Goal: Task Accomplishment & Management: Manage account settings

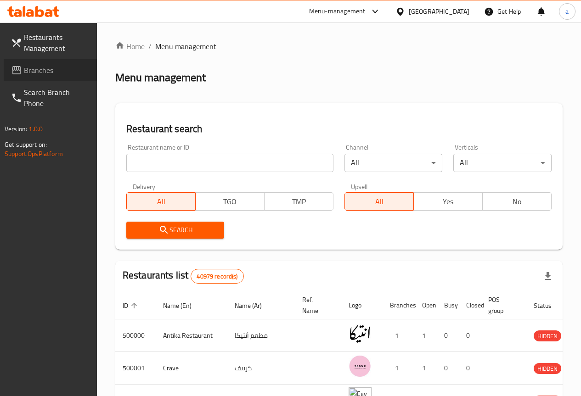
click at [38, 65] on span "Branches" at bounding box center [57, 70] width 66 height 11
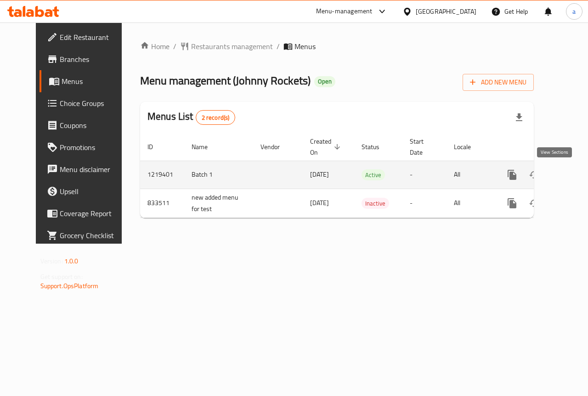
click at [573, 174] on icon "enhanced table" at bounding box center [578, 175] width 11 height 11
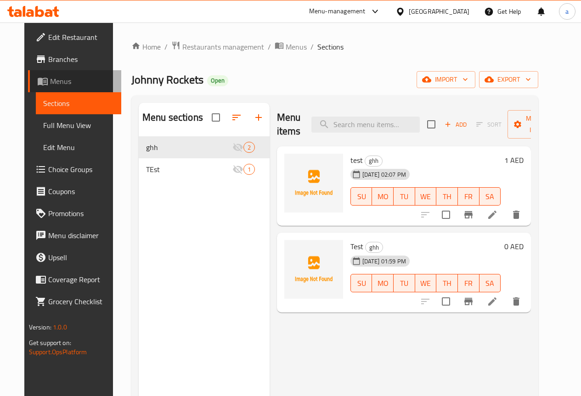
click at [71, 80] on span "Menus" at bounding box center [82, 81] width 64 height 11
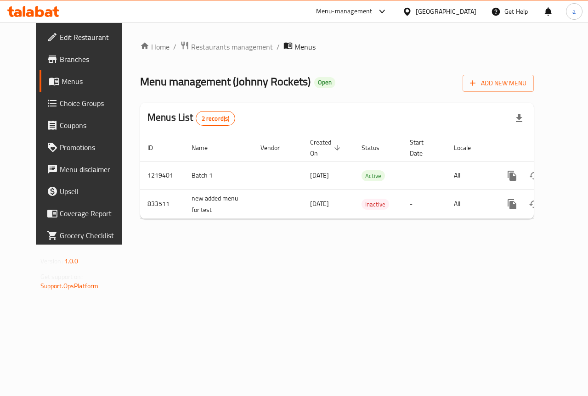
click at [62, 51] on link "Branches" at bounding box center [87, 59] width 95 height 22
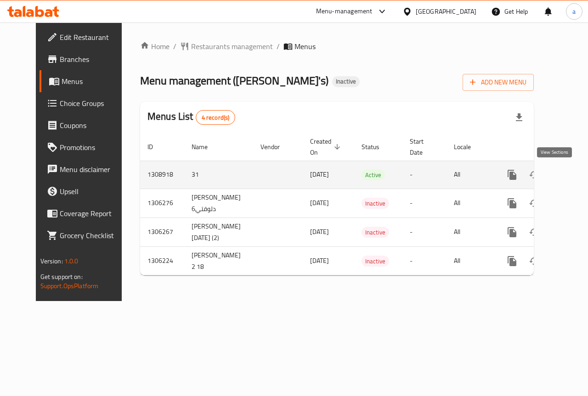
click at [574, 179] on icon "enhanced table" at bounding box center [578, 175] width 8 height 8
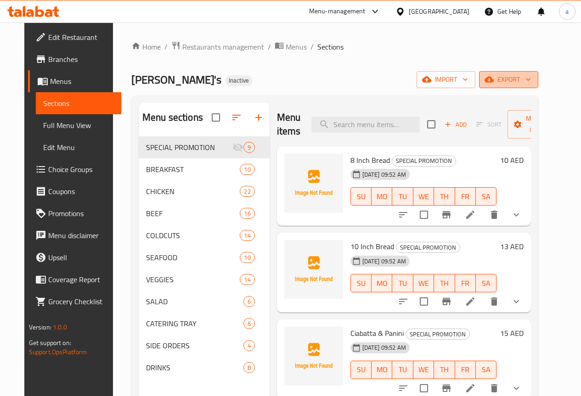
click at [531, 79] on span "export" at bounding box center [508, 79] width 45 height 11
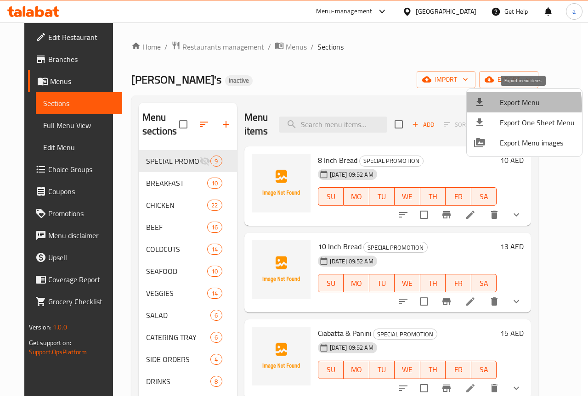
click at [509, 106] on span "Export Menu" at bounding box center [537, 102] width 75 height 11
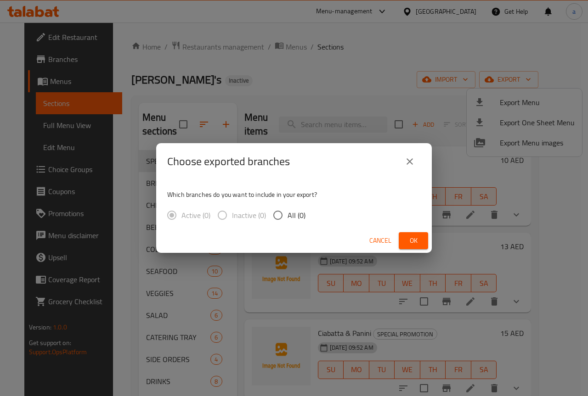
click at [277, 219] on input "All (0)" at bounding box center [277, 215] width 19 height 19
radio input "true"
click at [417, 243] on span "Ok" at bounding box center [413, 240] width 15 height 11
click at [405, 164] on icon "close" at bounding box center [409, 161] width 11 height 11
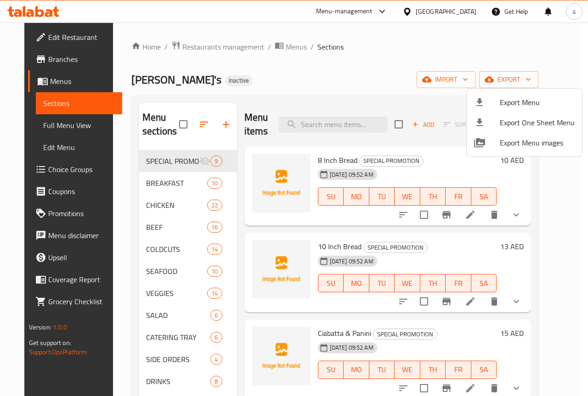
click at [175, 131] on div at bounding box center [294, 198] width 588 height 396
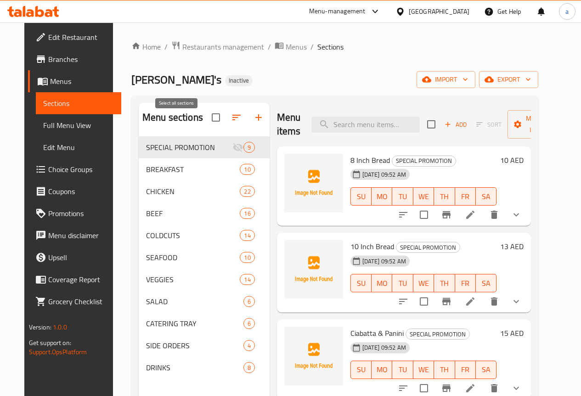
click at [206, 122] on input "checkbox" at bounding box center [215, 117] width 19 height 19
checkbox input "true"
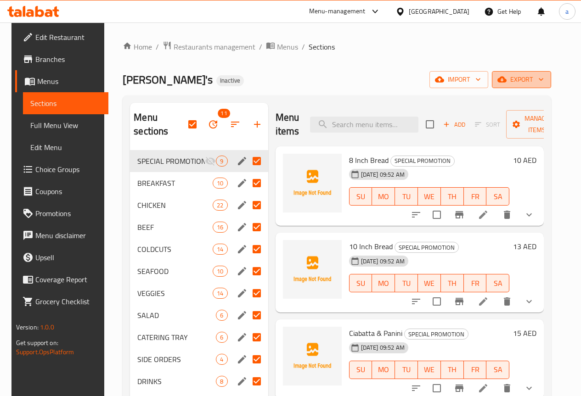
click at [531, 74] on span "export" at bounding box center [521, 79] width 45 height 11
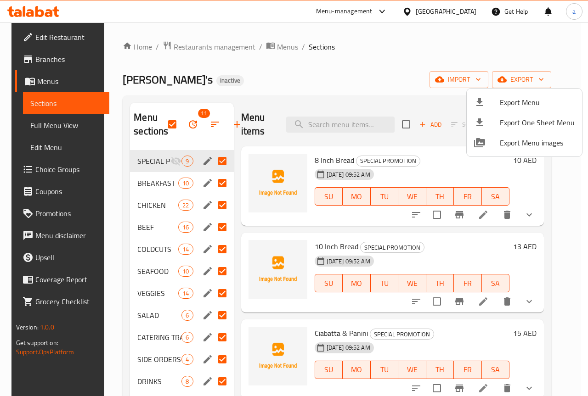
click at [517, 52] on div at bounding box center [294, 198] width 588 height 396
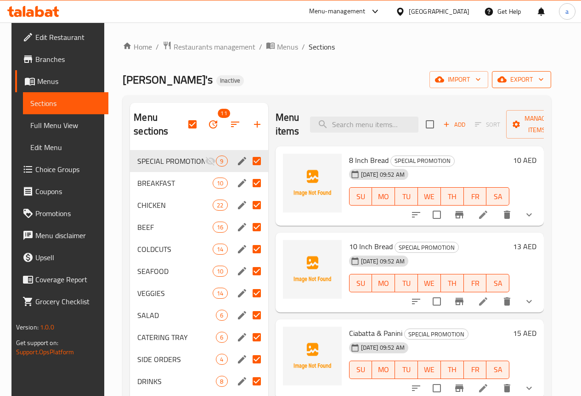
click at [522, 87] on button "export" at bounding box center [521, 79] width 59 height 17
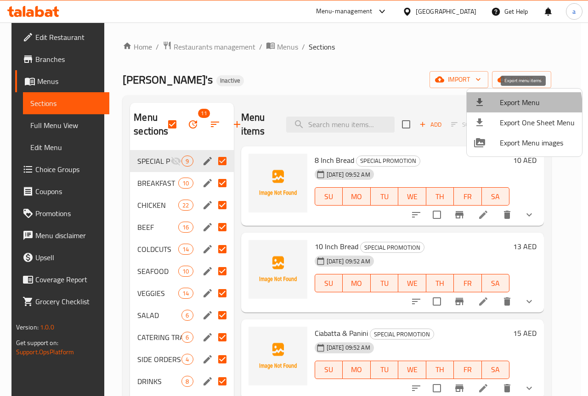
click at [515, 107] on span "Export Menu" at bounding box center [537, 102] width 75 height 11
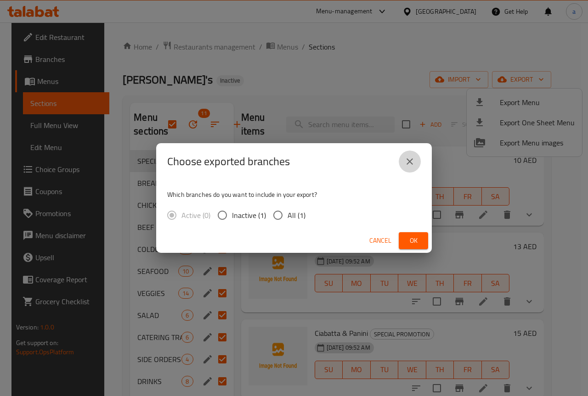
click at [410, 160] on icon "close" at bounding box center [409, 161] width 11 height 11
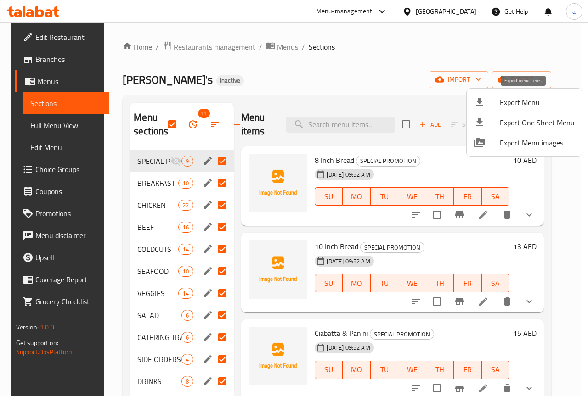
click at [492, 110] on li "Export Menu" at bounding box center [524, 102] width 115 height 20
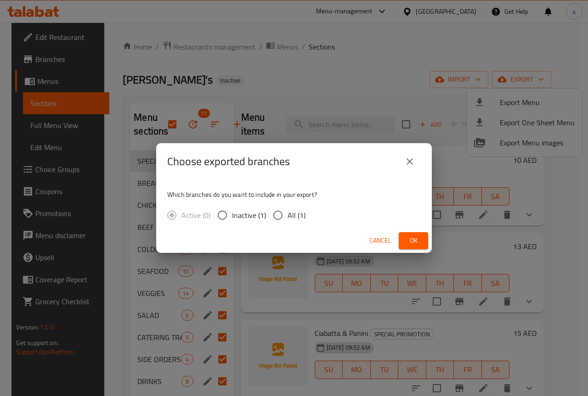
click at [281, 217] on input "All (1)" at bounding box center [277, 215] width 19 height 19
radio input "true"
click at [421, 238] on button "Ok" at bounding box center [413, 240] width 29 height 17
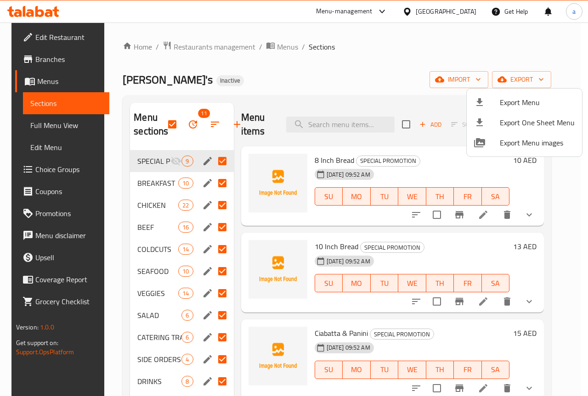
click at [62, 40] on div at bounding box center [294, 198] width 588 height 396
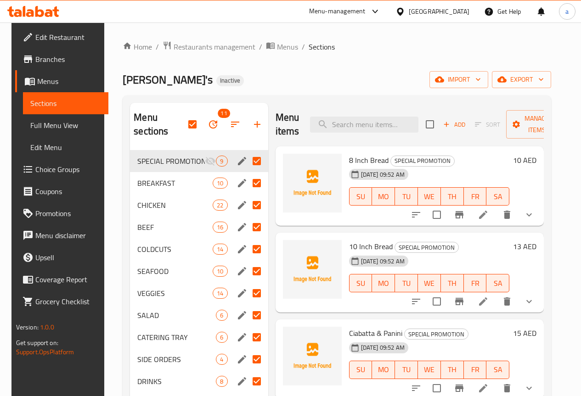
click at [435, 15] on div "United Arab Emirates" at bounding box center [439, 11] width 61 height 10
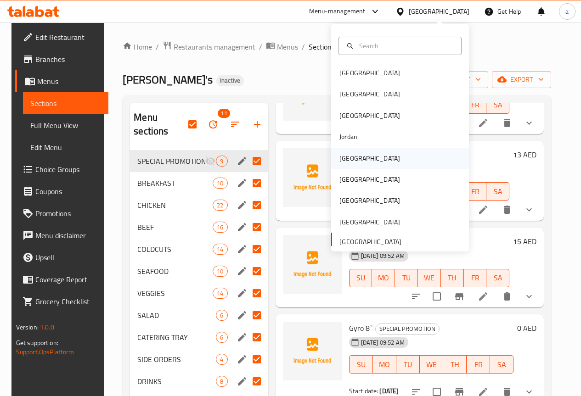
click at [378, 151] on div "Kuwait" at bounding box center [400, 158] width 138 height 21
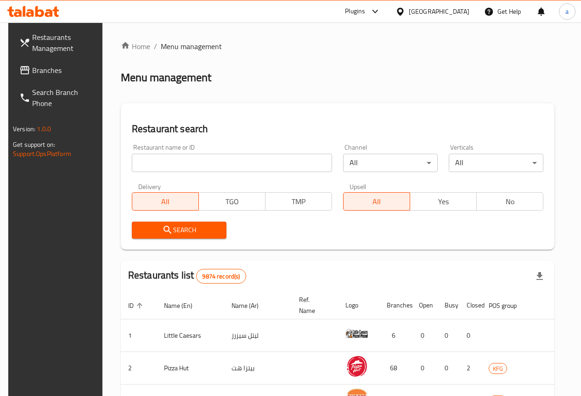
click at [205, 162] on input "search" at bounding box center [232, 163] width 200 height 18
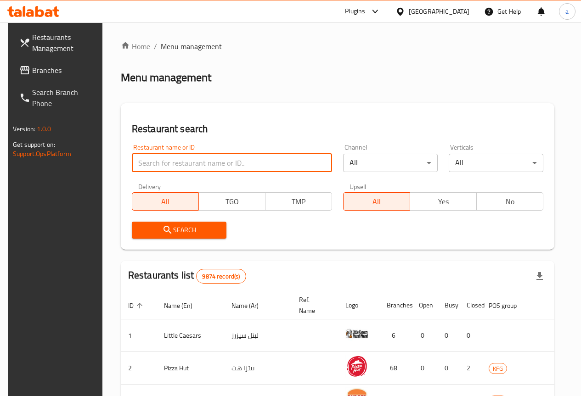
type input "467"
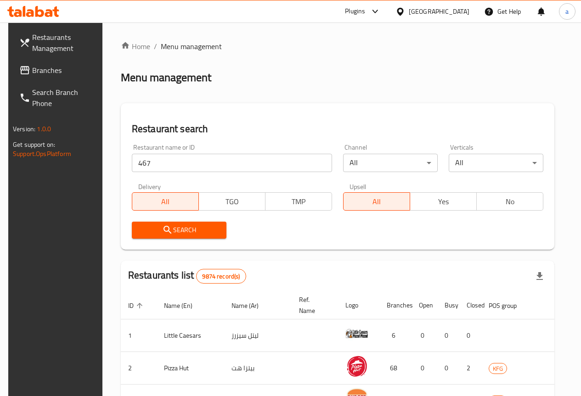
click at [54, 63] on link "Branches" at bounding box center [58, 70] width 93 height 22
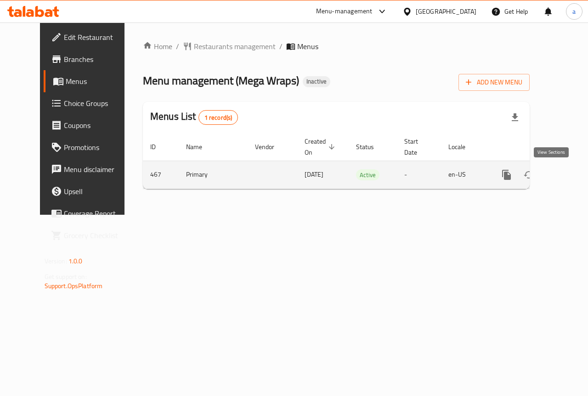
click at [562, 179] on link "enhanced table" at bounding box center [573, 175] width 22 height 22
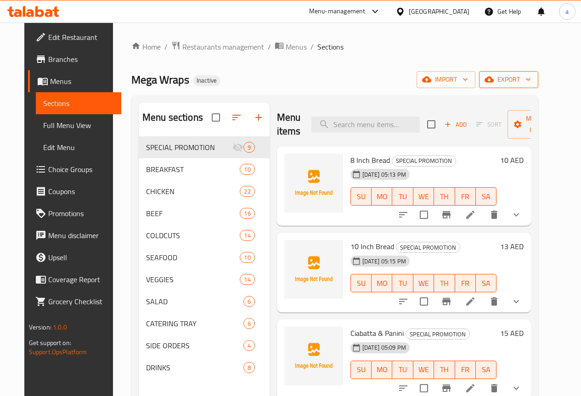
click at [531, 80] on span "export" at bounding box center [508, 79] width 45 height 11
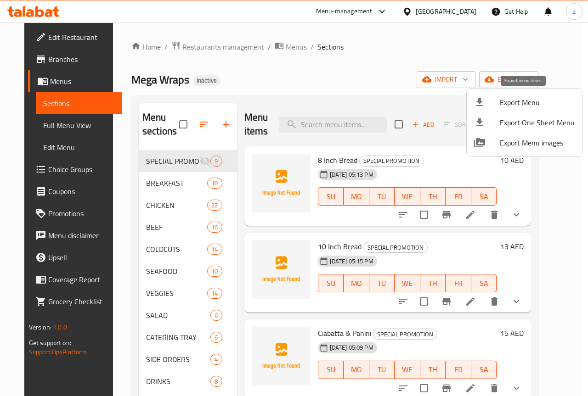
click at [496, 100] on div at bounding box center [487, 102] width 26 height 11
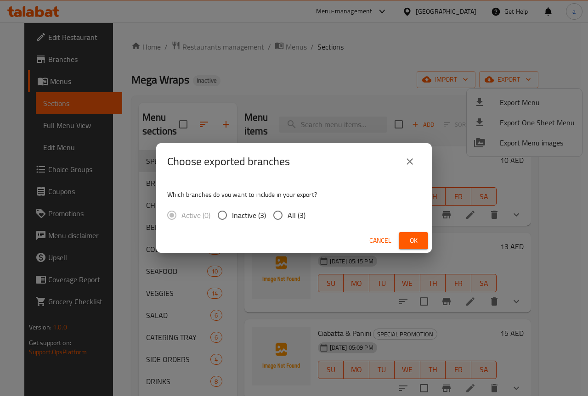
click at [294, 217] on span "All (3)" at bounding box center [297, 215] width 18 height 11
click at [288, 217] on input "All (3)" at bounding box center [277, 215] width 19 height 19
radio input "true"
drag, startPoint x: 421, startPoint y: 239, endPoint x: 419, endPoint y: 229, distance: 10.7
click at [421, 239] on button "Ok" at bounding box center [413, 240] width 29 height 17
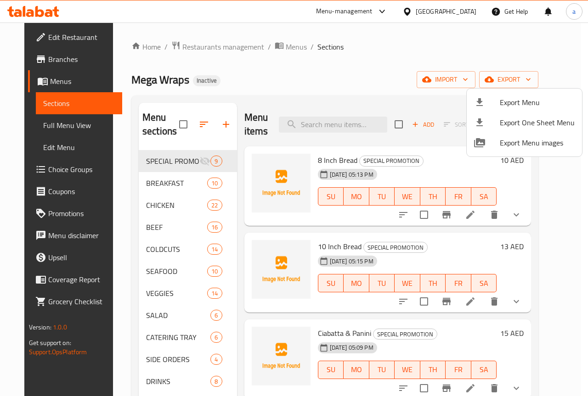
click at [61, 125] on div at bounding box center [294, 198] width 588 height 396
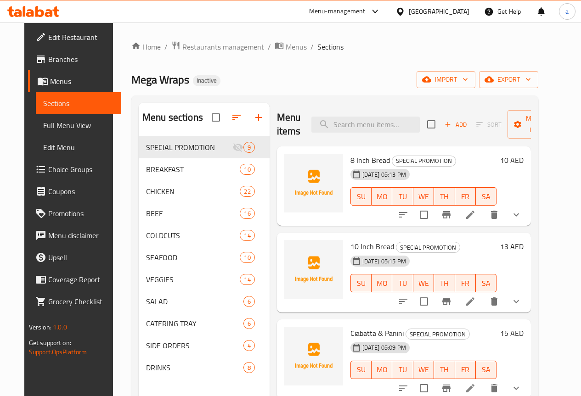
click at [56, 127] on span "Full Menu View" at bounding box center [78, 125] width 71 height 11
click at [43, 131] on span "Full Menu View" at bounding box center [78, 125] width 71 height 11
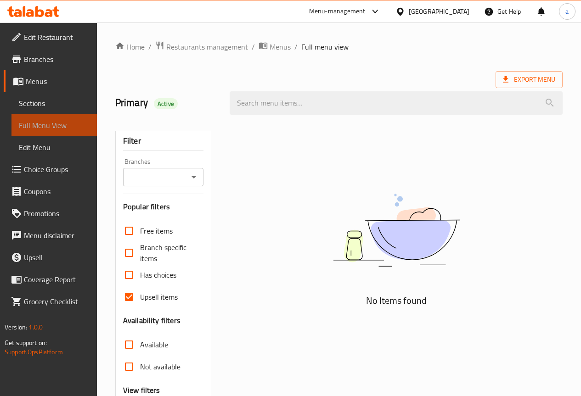
click at [42, 129] on span "Full Menu View" at bounding box center [54, 125] width 71 height 11
click at [55, 96] on link "Sections" at bounding box center [53, 103] width 85 height 22
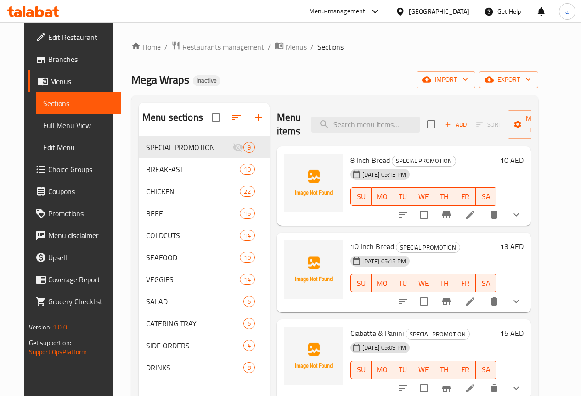
click at [73, 127] on span "Full Menu View" at bounding box center [78, 125] width 71 height 11
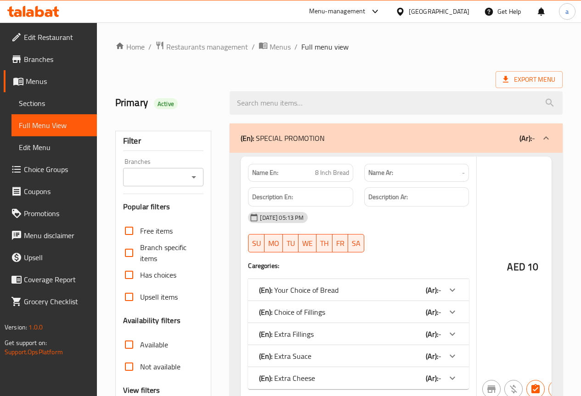
checkbox input "false"
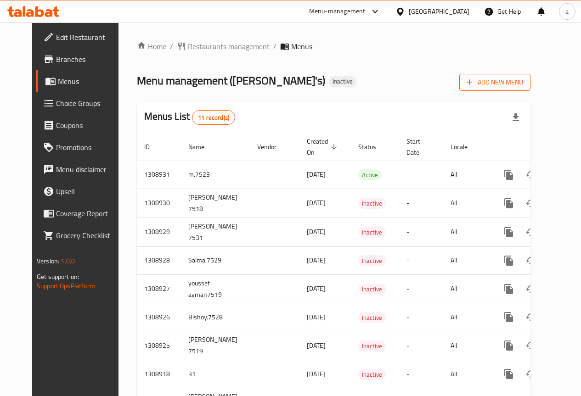
click at [523, 87] on span "Add New Menu" at bounding box center [495, 82] width 57 height 11
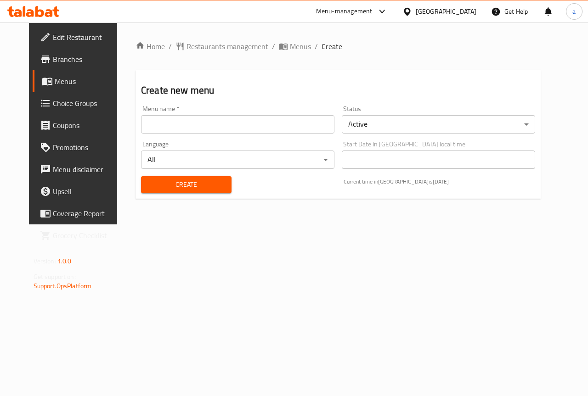
click at [282, 132] on input "text" at bounding box center [237, 124] width 193 height 18
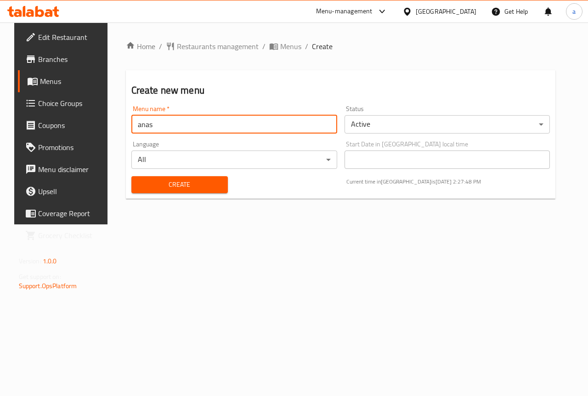
type input "anas 7516"
click at [176, 191] on button "Create" at bounding box center [179, 184] width 96 height 17
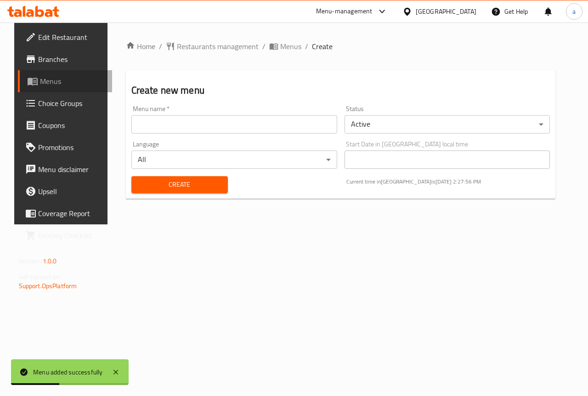
click at [57, 76] on span "Menus" at bounding box center [72, 81] width 65 height 11
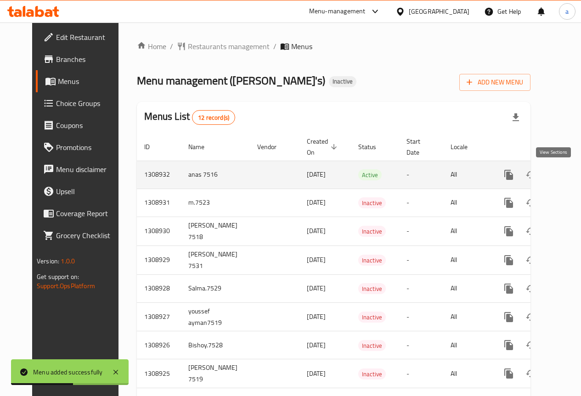
click at [570, 173] on icon "enhanced table" at bounding box center [575, 175] width 11 height 11
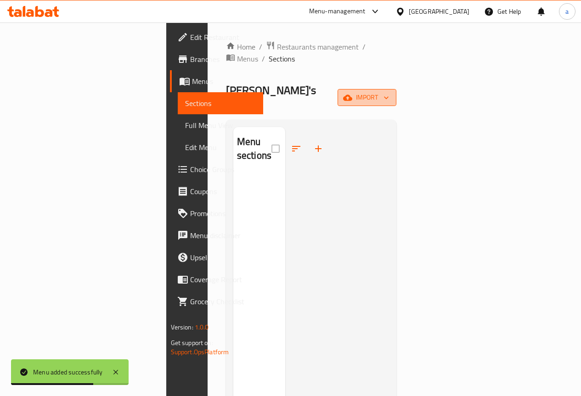
click at [352, 93] on icon "button" at bounding box center [347, 97] width 9 height 9
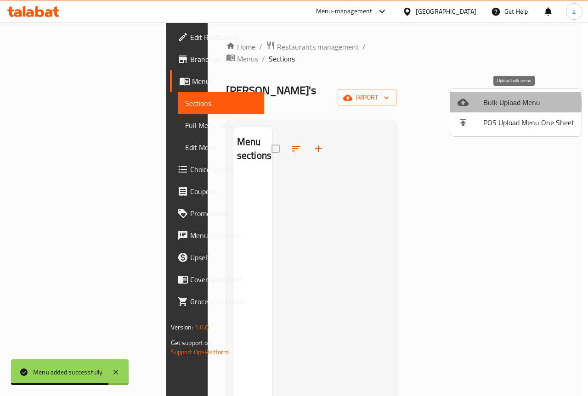
click at [495, 104] on span "Bulk Upload Menu" at bounding box center [528, 102] width 91 height 11
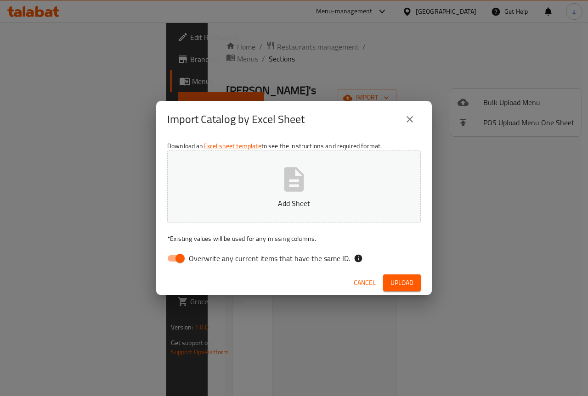
click at [173, 260] on input "Overwrite any current items that have the same ID." at bounding box center [180, 258] width 52 height 17
checkbox input "false"
click at [402, 283] on span "Upload" at bounding box center [401, 282] width 23 height 11
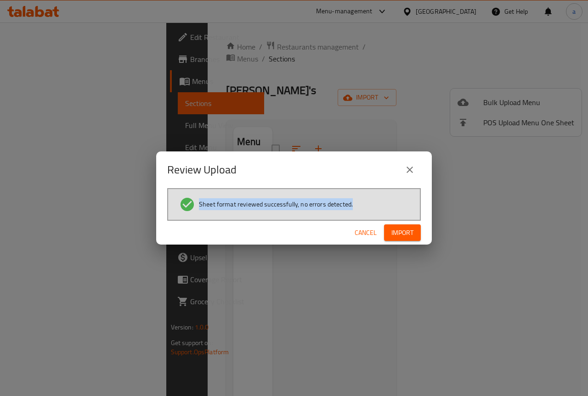
drag, startPoint x: 197, startPoint y: 204, endPoint x: 362, endPoint y: 207, distance: 165.4
click at [360, 207] on li "Sheet format reviewed successfully, no errors detected." at bounding box center [294, 205] width 230 height 16
click at [363, 207] on li "Sheet format reviewed successfully, no errors detected." at bounding box center [294, 205] width 230 height 16
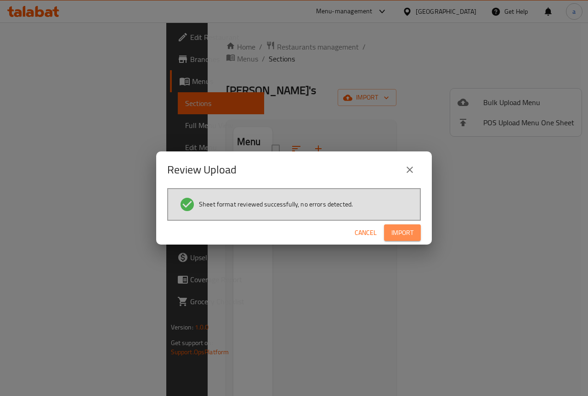
click at [386, 230] on button "Import" at bounding box center [402, 233] width 37 height 17
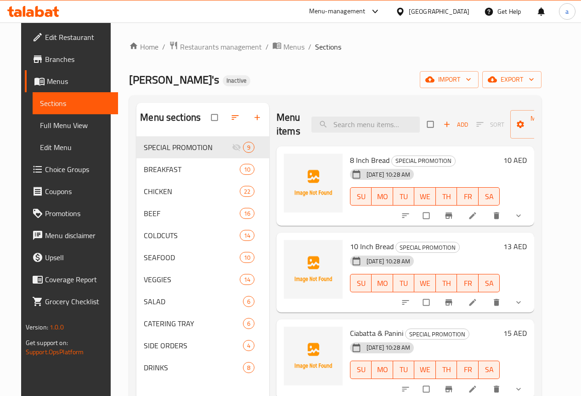
click at [47, 77] on span "Menus" at bounding box center [79, 81] width 64 height 11
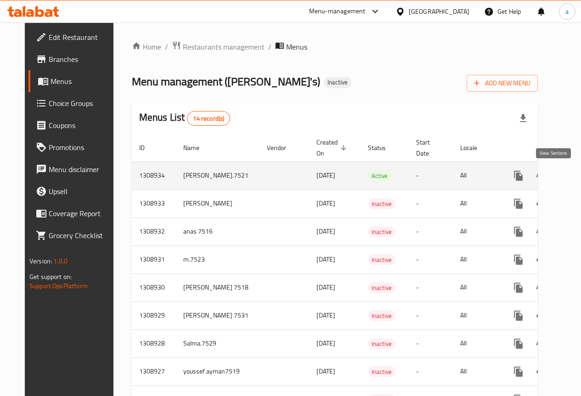
click at [579, 178] on icon "enhanced table" at bounding box center [584, 175] width 11 height 11
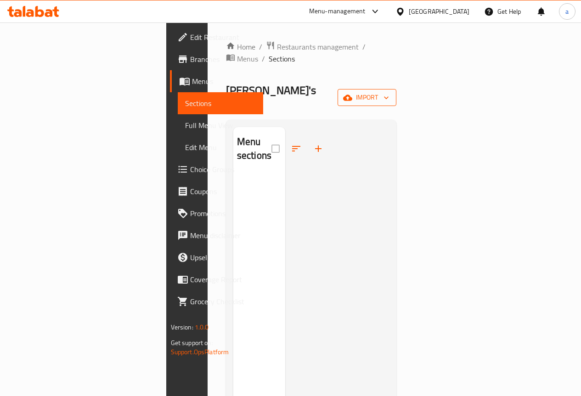
click at [396, 89] on button "import" at bounding box center [367, 97] width 59 height 17
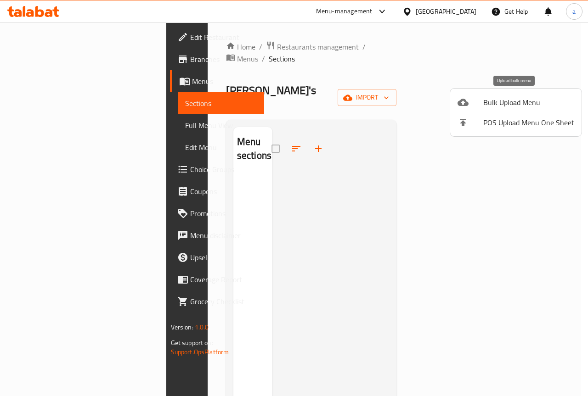
click at [484, 106] on span "Bulk Upload Menu" at bounding box center [528, 102] width 91 height 11
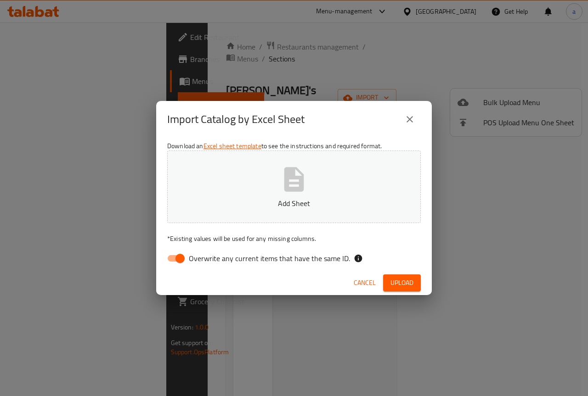
click at [184, 256] on input "Overwrite any current items that have the same ID." at bounding box center [180, 258] width 52 height 17
checkbox input "false"
click at [417, 286] on button "Upload" at bounding box center [402, 283] width 38 height 17
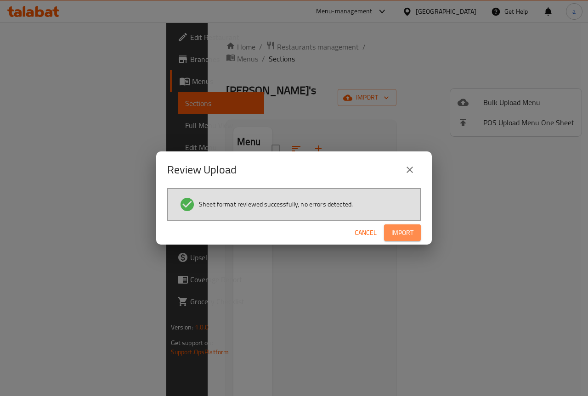
click at [409, 226] on button "Import" at bounding box center [402, 233] width 37 height 17
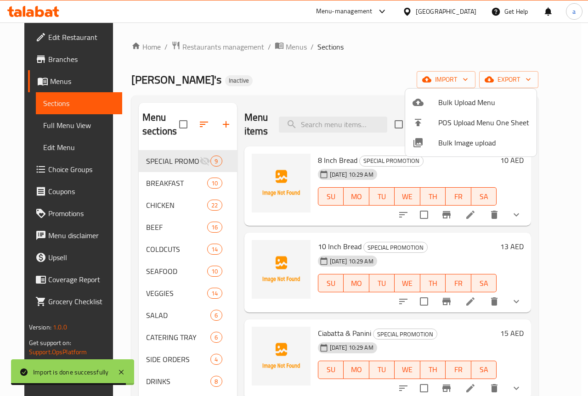
click at [492, 54] on div at bounding box center [294, 198] width 588 height 396
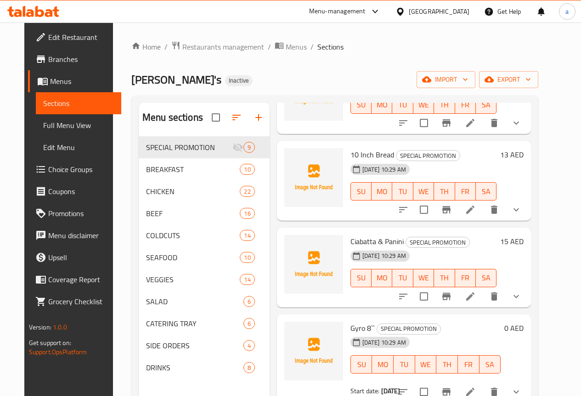
scroll to position [230, 0]
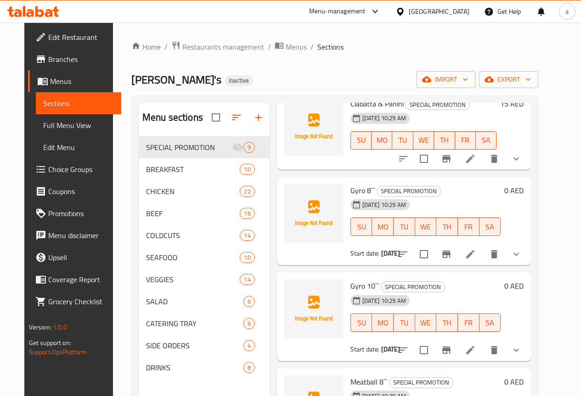
click at [61, 127] on span "Full Menu View" at bounding box center [78, 125] width 71 height 11
click at [58, 122] on span "Full Menu View" at bounding box center [78, 125] width 71 height 11
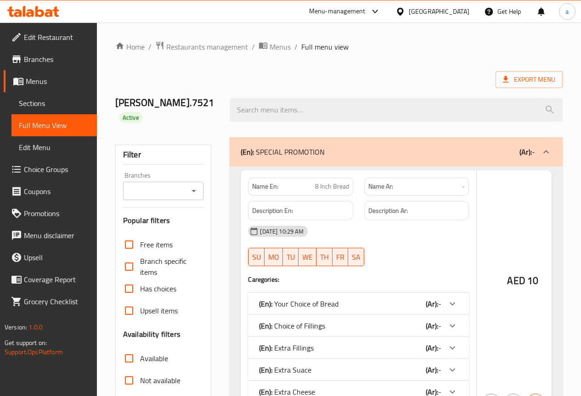
click at [134, 249] on div "Free items Branch specific items Has choices Upsell items Availability filters …" at bounding box center [163, 359] width 81 height 250
checkbox input "false"
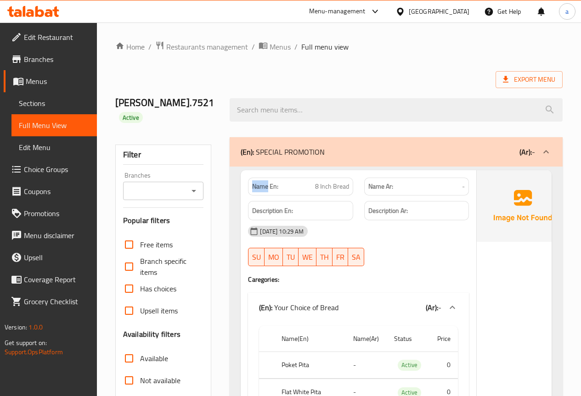
click at [55, 81] on span "Menus" at bounding box center [58, 81] width 64 height 11
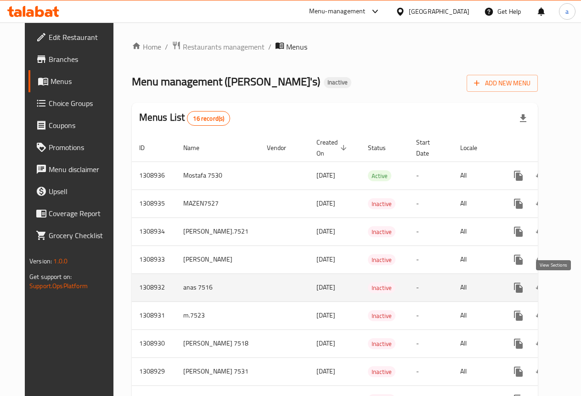
click at [581, 292] on icon "enhanced table" at bounding box center [585, 288] width 8 height 8
click at [581, 289] on icon "enhanced table" at bounding box center [585, 288] width 8 height 8
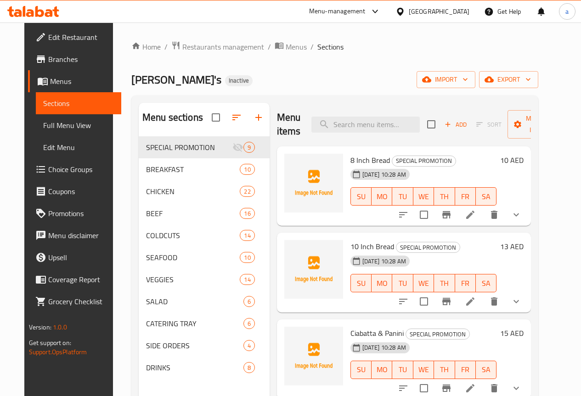
click at [134, 82] on span "[PERSON_NAME]'s" at bounding box center [176, 79] width 90 height 21
click at [242, 55] on div "Home / Restaurants management / Menus / Sections Ollie's Inactive import export…" at bounding box center [334, 274] width 407 height 466
click at [135, 79] on span "[PERSON_NAME]'s" at bounding box center [176, 79] width 90 height 21
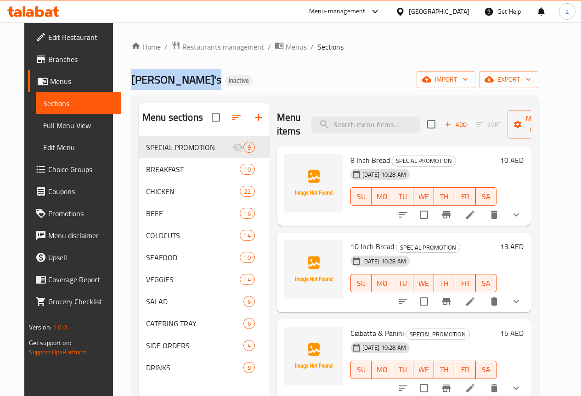
click at [135, 79] on span "[PERSON_NAME]'s" at bounding box center [176, 79] width 90 height 21
click at [51, 126] on span "Full Menu View" at bounding box center [78, 125] width 71 height 11
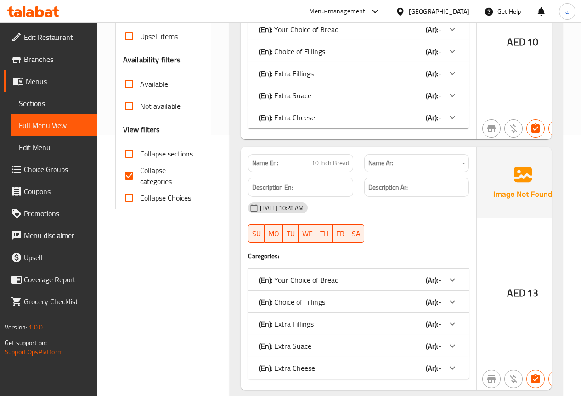
scroll to position [276, 0]
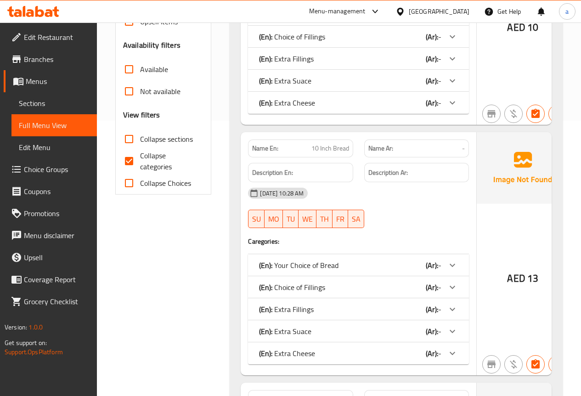
click at [129, 80] on input "Not available" at bounding box center [129, 91] width 22 height 22
checkbox input "true"
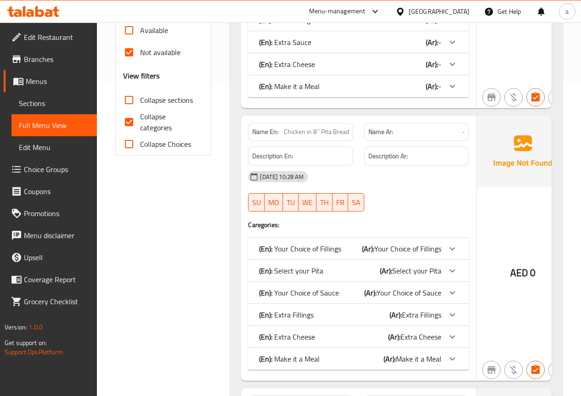
scroll to position [327, 0]
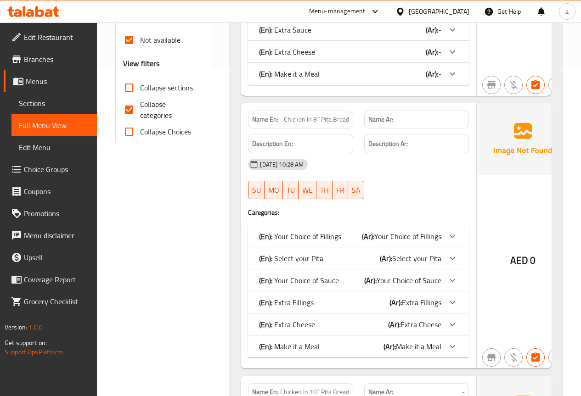
click at [133, 107] on input "Collapse categories" at bounding box center [129, 110] width 22 height 22
checkbox input "false"
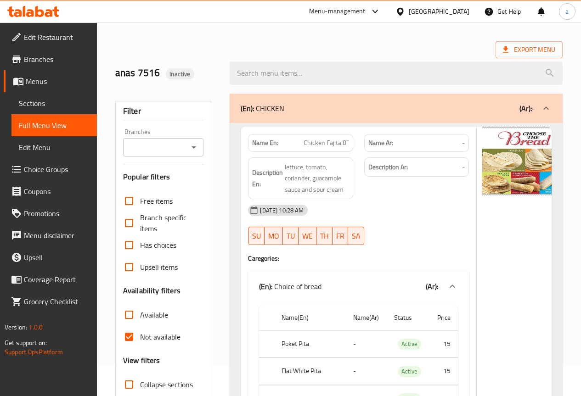
scroll to position [46, 0]
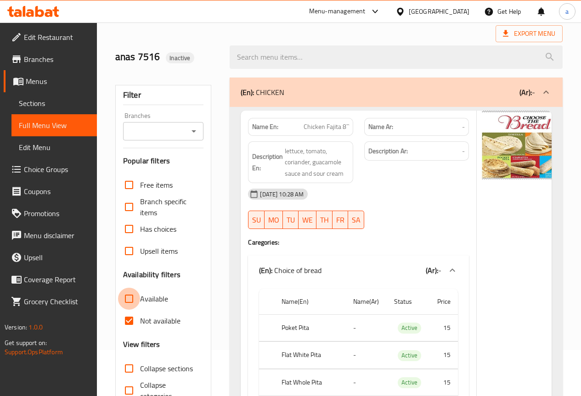
click at [128, 303] on input "Available" at bounding box center [129, 299] width 22 height 22
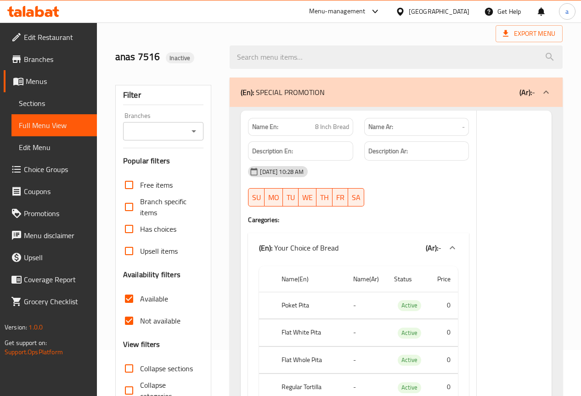
scroll to position [138, 0]
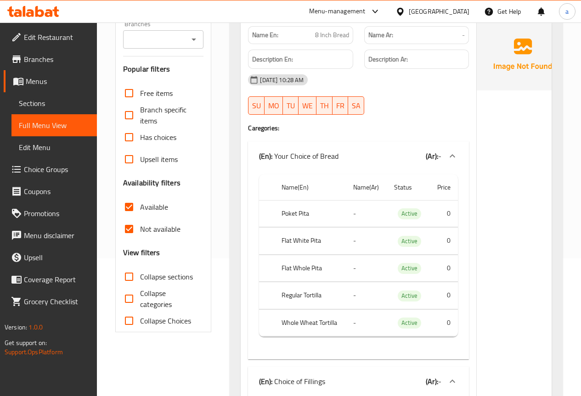
click at [127, 205] on input "Available" at bounding box center [129, 207] width 22 height 22
checkbox input "false"
click at [130, 230] on input "Not available" at bounding box center [129, 229] width 22 height 22
checkbox input "false"
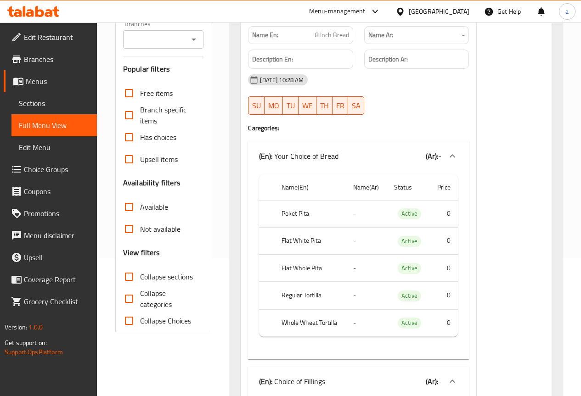
click at [434, 107] on div "31-08-2025 10:28 AM SU MO TU WE TH FR SA" at bounding box center [359, 94] width 232 height 51
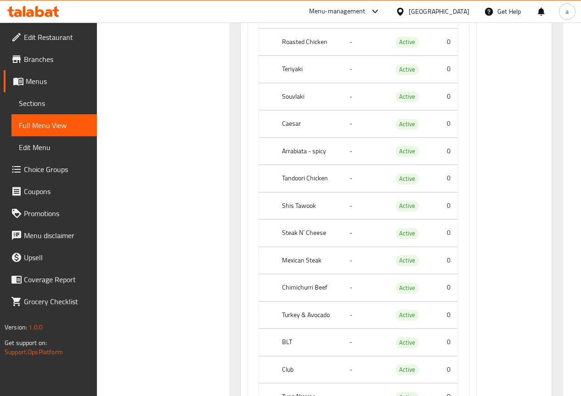
scroll to position [0, 0]
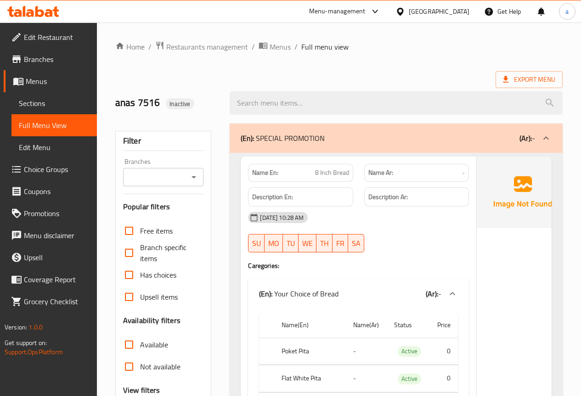
click at [29, 40] on span "Edit Restaurant" at bounding box center [57, 37] width 66 height 11
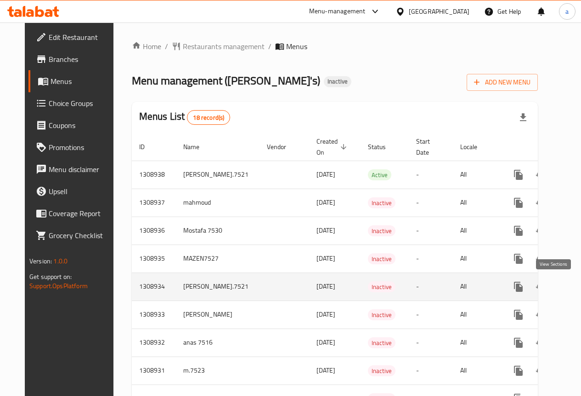
click at [579, 283] on icon "enhanced table" at bounding box center [584, 287] width 11 height 11
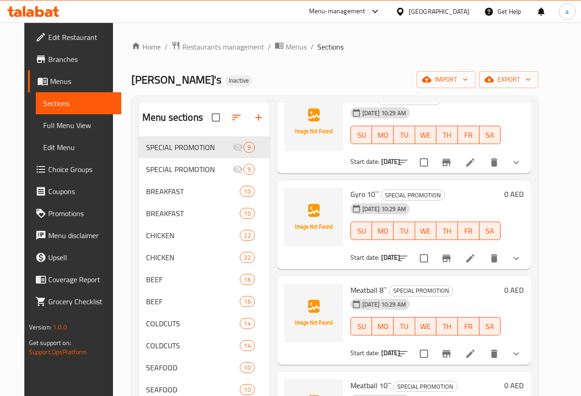
click at [46, 126] on span "Full Menu View" at bounding box center [78, 125] width 71 height 11
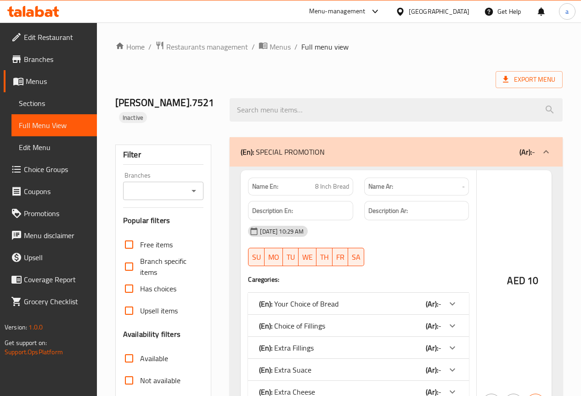
click at [130, 348] on input "Available" at bounding box center [129, 359] width 22 height 22
checkbox input "true"
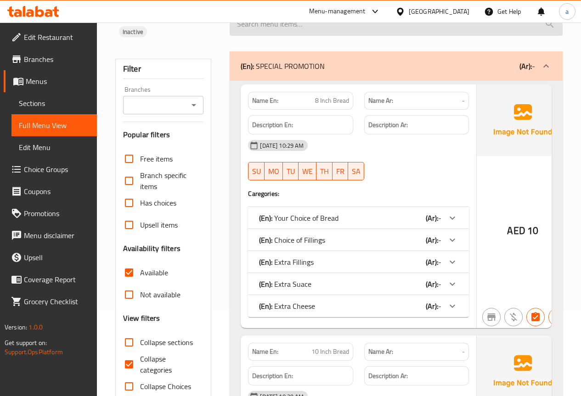
scroll to position [46, 0]
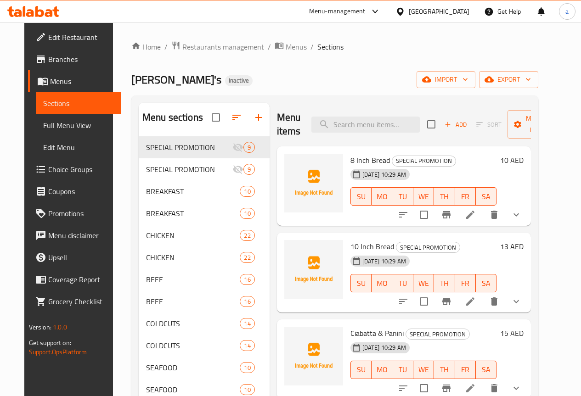
click at [51, 117] on link "Full Menu View" at bounding box center [78, 125] width 85 height 22
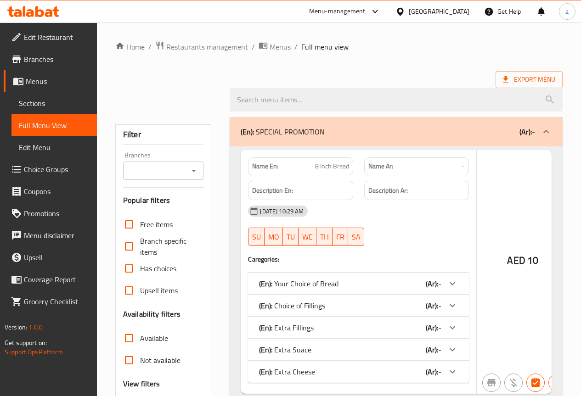
click at [129, 105] on div at bounding box center [167, 99] width 115 height 11
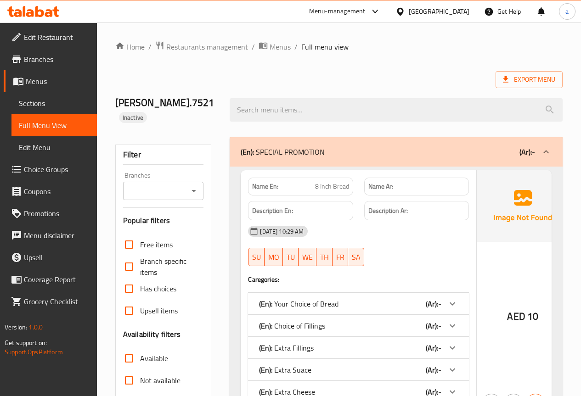
scroll to position [322, 0]
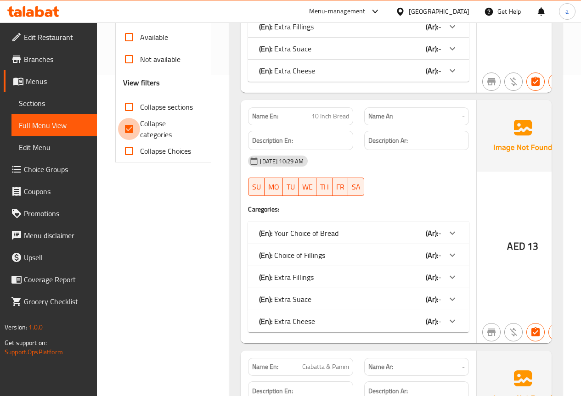
click at [130, 118] on input "Collapse categories" at bounding box center [129, 129] width 22 height 22
checkbox input "false"
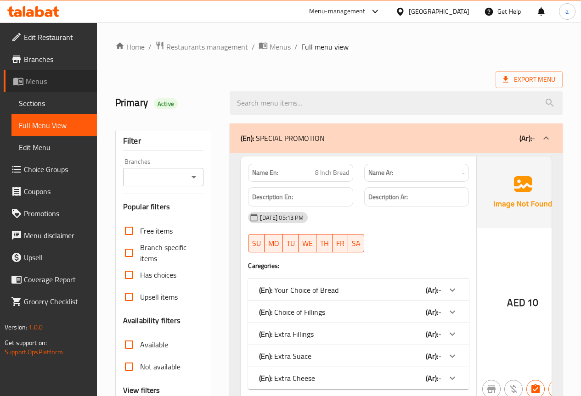
click at [40, 76] on span "Menus" at bounding box center [58, 81] width 64 height 11
